Goal: Task Accomplishment & Management: Manage account settings

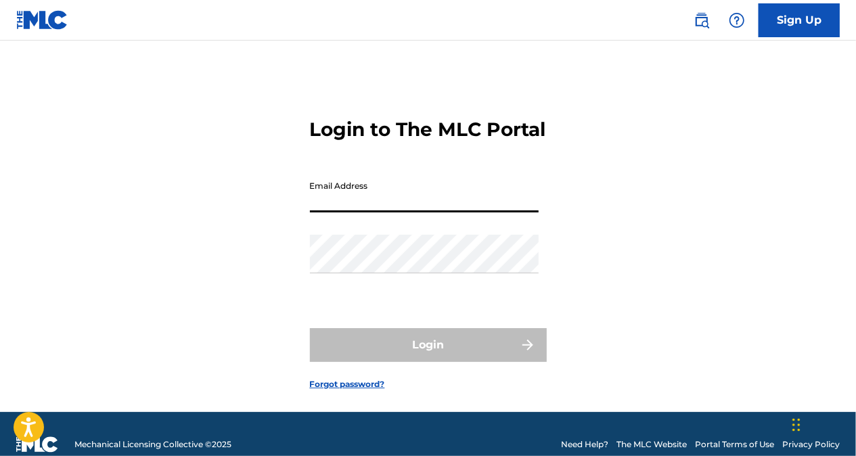
click at [405, 212] on input "Email Address" at bounding box center [424, 193] width 229 height 39
type input "[EMAIL_ADDRESS][DOMAIN_NAME]"
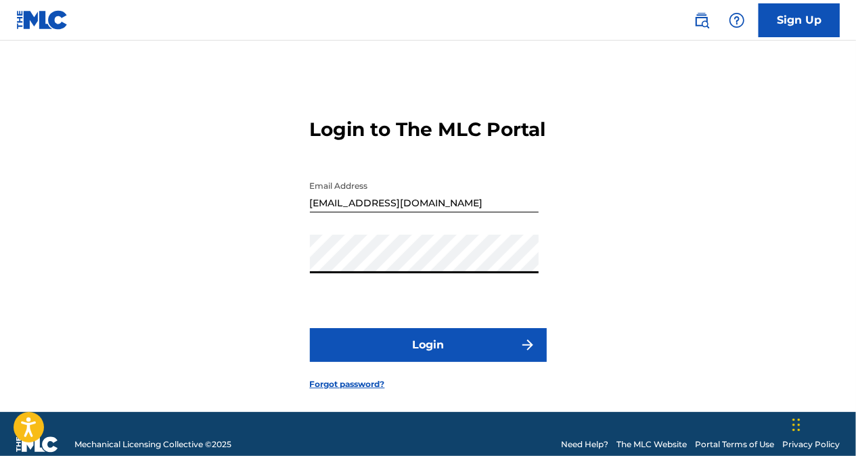
click at [429, 362] on button "Login" at bounding box center [428, 345] width 237 height 34
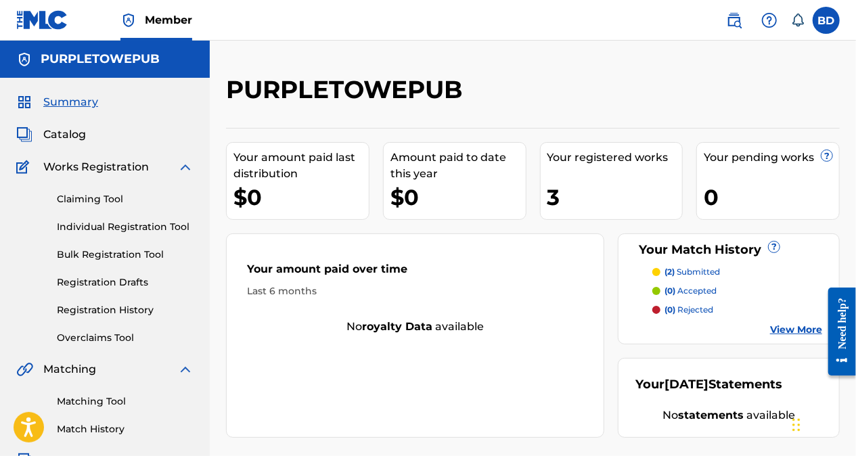
click at [689, 268] on p "(2) submitted" at bounding box center [691, 272] width 55 height 12
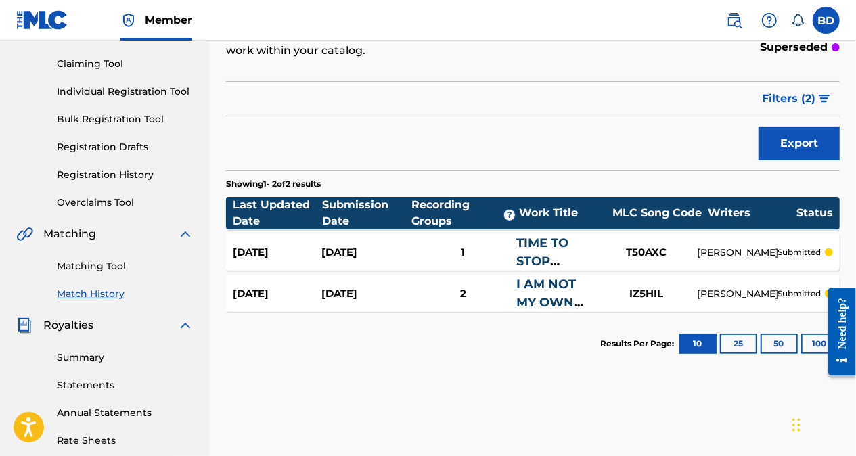
scroll to position [203, 0]
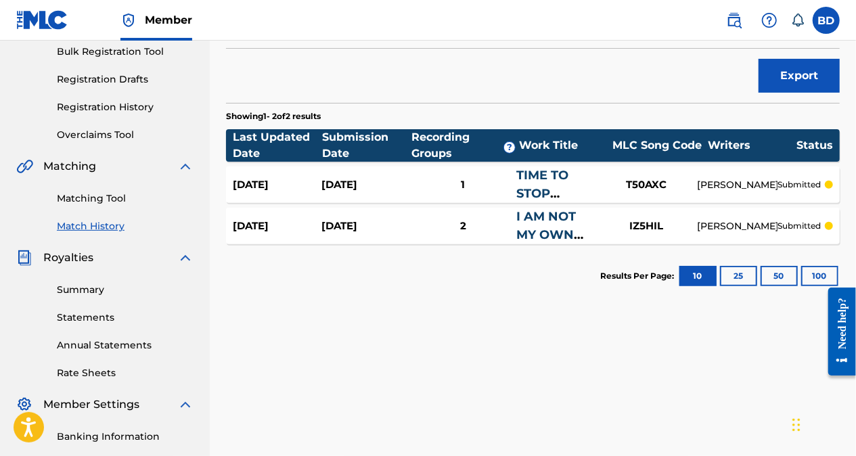
click at [831, 16] on label at bounding box center [826, 20] width 27 height 27
click at [826, 20] on input "BD [PERSON_NAME] [EMAIL_ADDRESS][DOMAIN_NAME] Notification Preferences Profile …" at bounding box center [826, 20] width 0 height 0
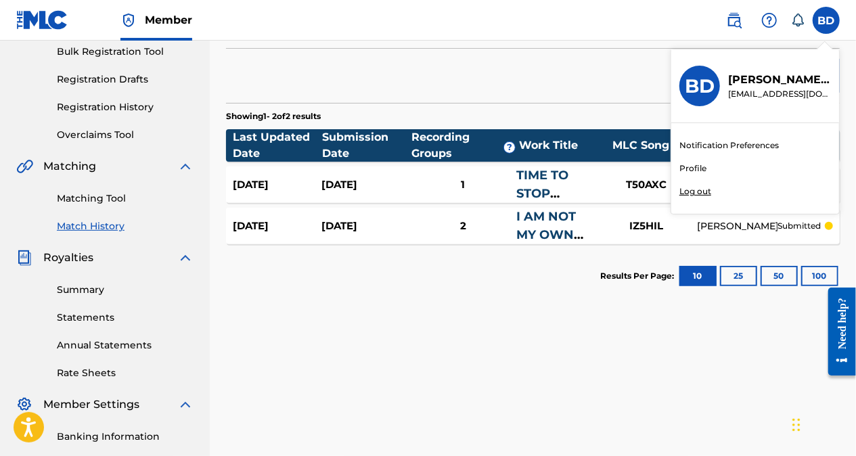
click at [700, 187] on p "Log out" at bounding box center [695, 191] width 32 height 12
click at [826, 20] on input "BD [PERSON_NAME] [EMAIL_ADDRESS][DOMAIN_NAME] Notification Preferences Profile …" at bounding box center [826, 20] width 0 height 0
